Goal: Navigation & Orientation: Find specific page/section

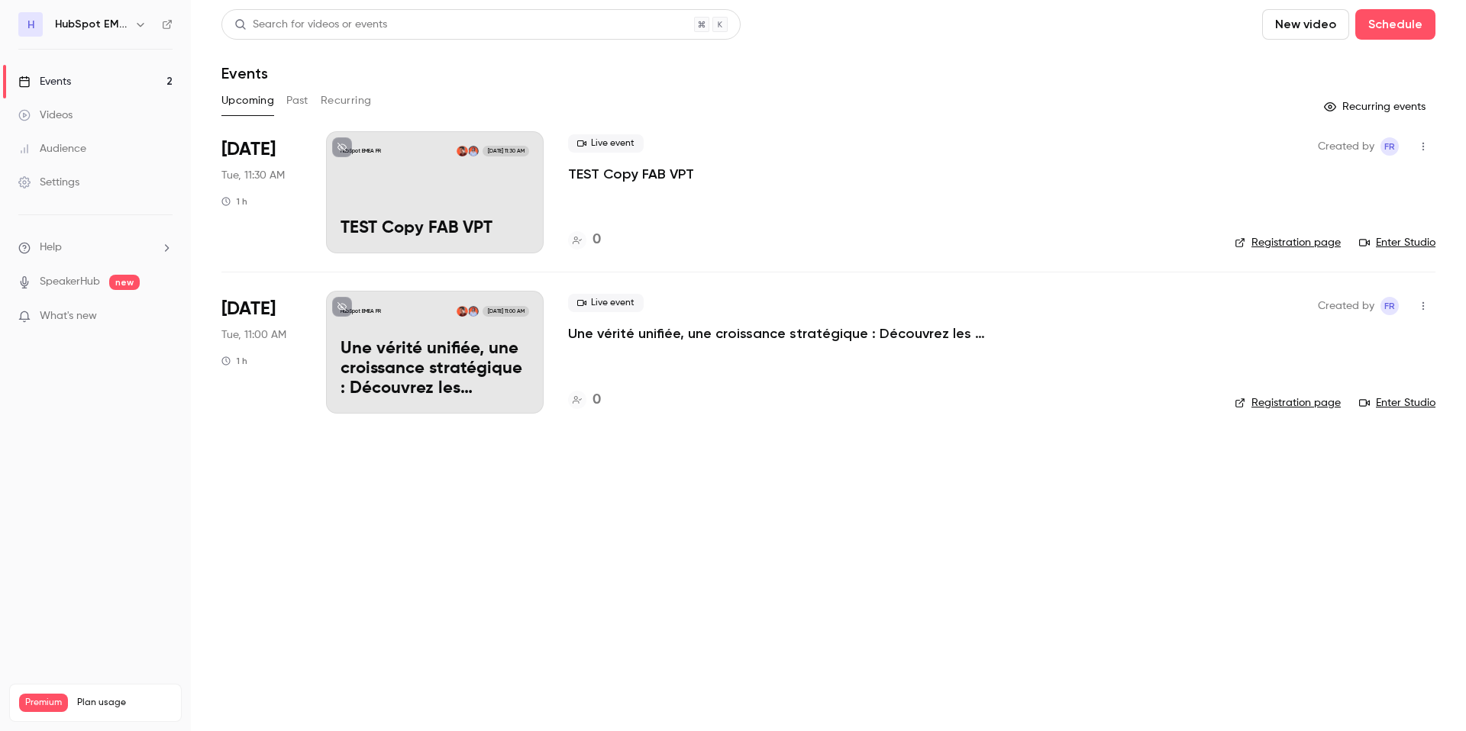
click at [33, 74] on div "Events" at bounding box center [44, 81] width 53 height 15
